Goal: Navigation & Orientation: Find specific page/section

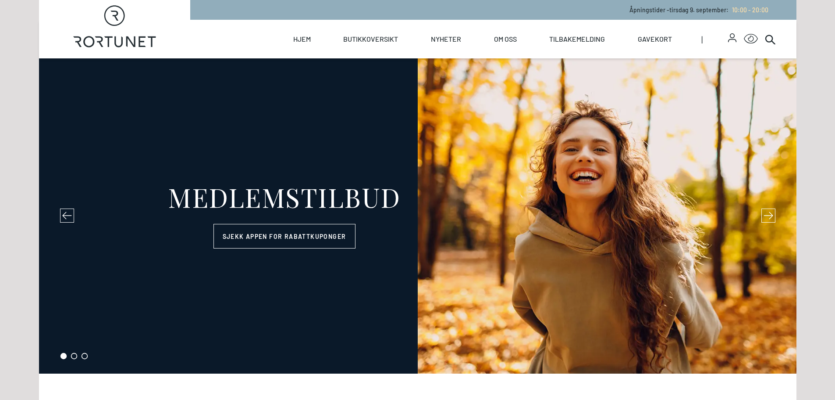
select select "NO"
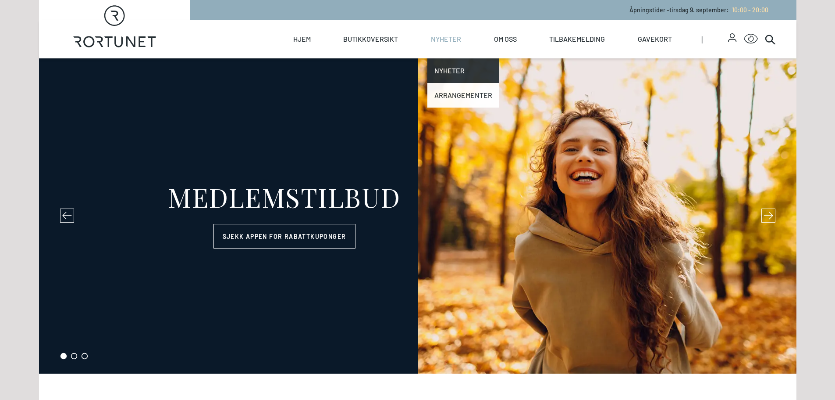
click at [449, 95] on link "Arrangementer" at bounding box center [464, 95] width 72 height 25
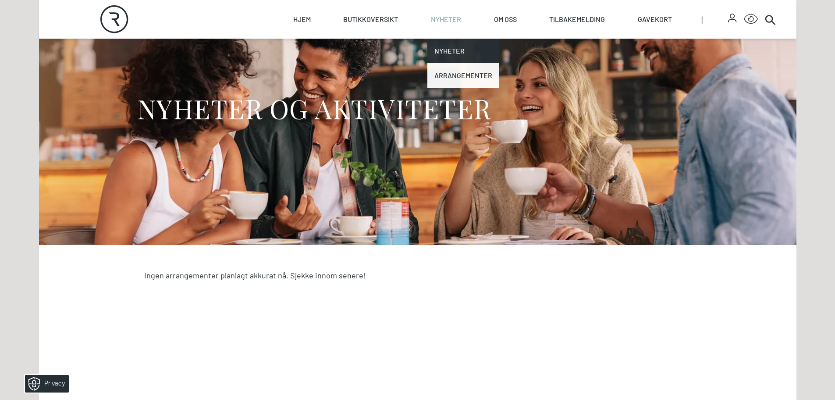
scroll to position [80, 0]
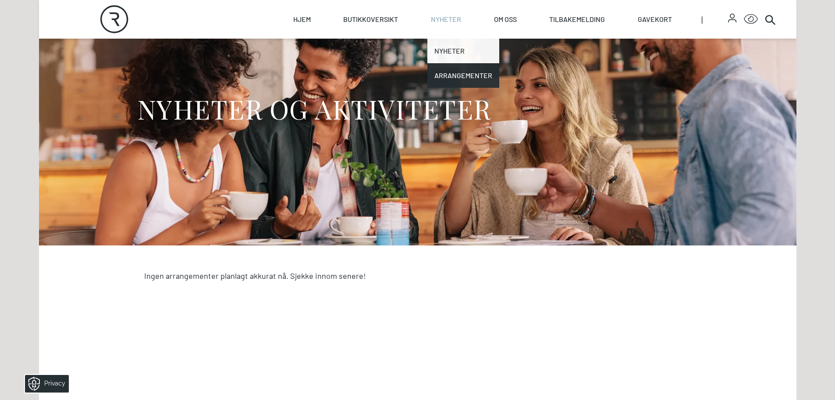
click at [456, 50] on link "Nyheter" at bounding box center [464, 51] width 72 height 25
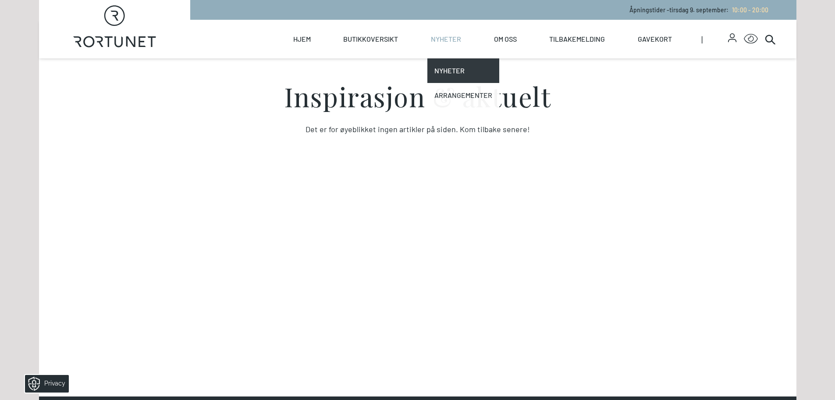
click at [465, 98] on link "Arrangementer" at bounding box center [464, 95] width 72 height 25
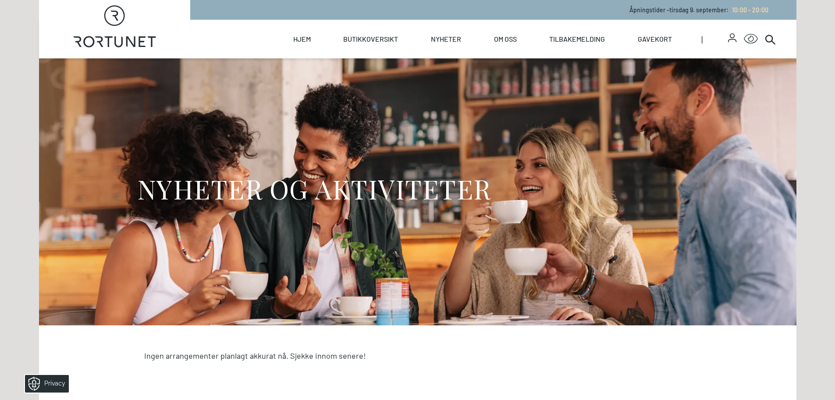
click at [178, 12] on link "Rortunet" at bounding box center [115, 10] width 152 height 20
select select "NO"
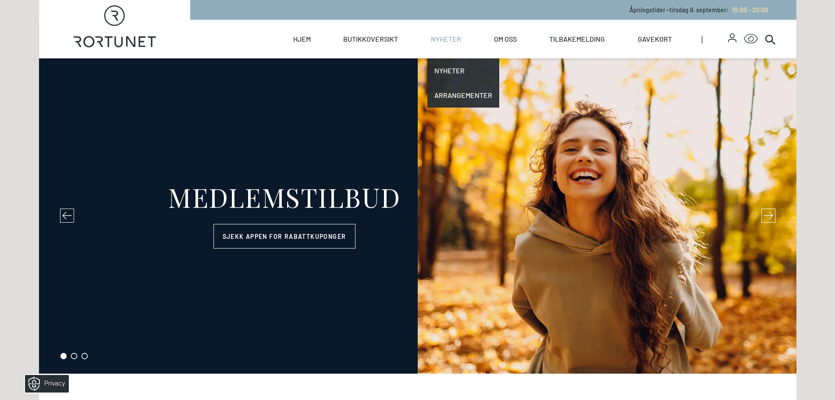
click at [441, 40] on link "Nyheter" at bounding box center [446, 39] width 30 height 39
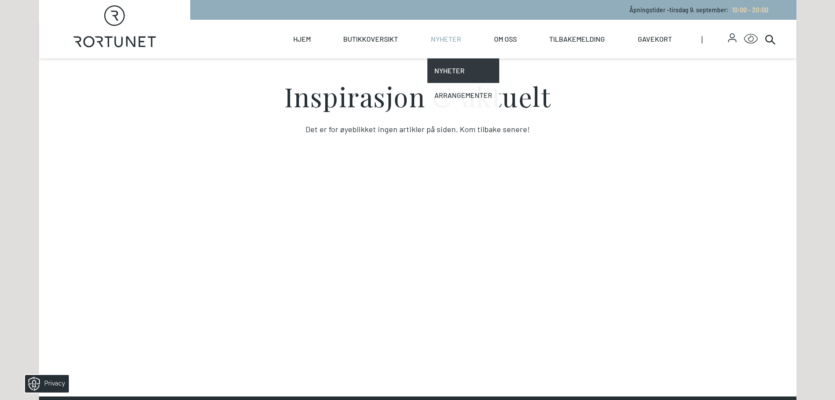
click at [454, 98] on link "Arrangementer" at bounding box center [464, 95] width 72 height 25
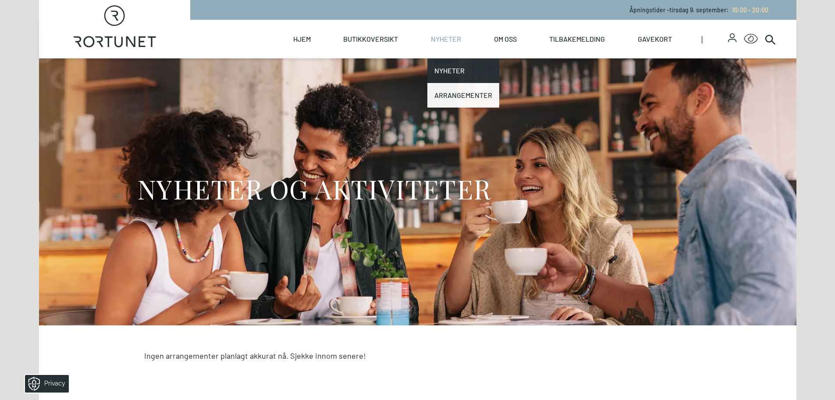
click at [454, 98] on link "Arrangementer" at bounding box center [464, 95] width 72 height 25
click at [454, 93] on link "Arrangementer" at bounding box center [464, 95] width 72 height 25
click at [454, 77] on link "Nyheter" at bounding box center [464, 70] width 72 height 25
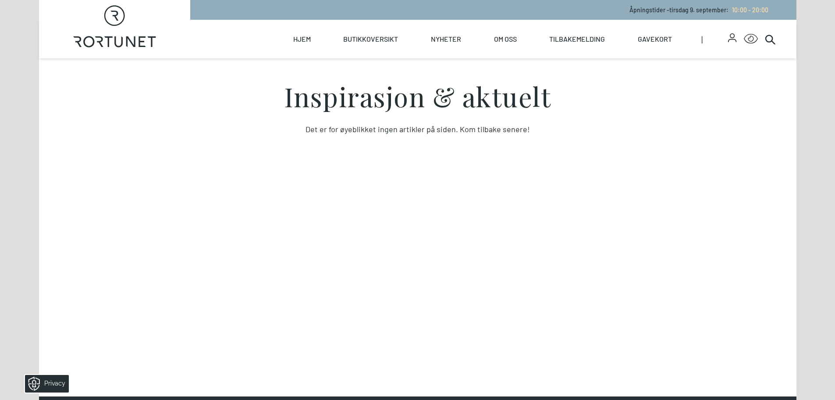
click at [541, 178] on section "Inspirasjon & aktuelt Det er for øyeblikket ingen artikler på siden. Kom tilbak…" at bounding box center [418, 222] width 758 height 329
